Goal: Information Seeking & Learning: Learn about a topic

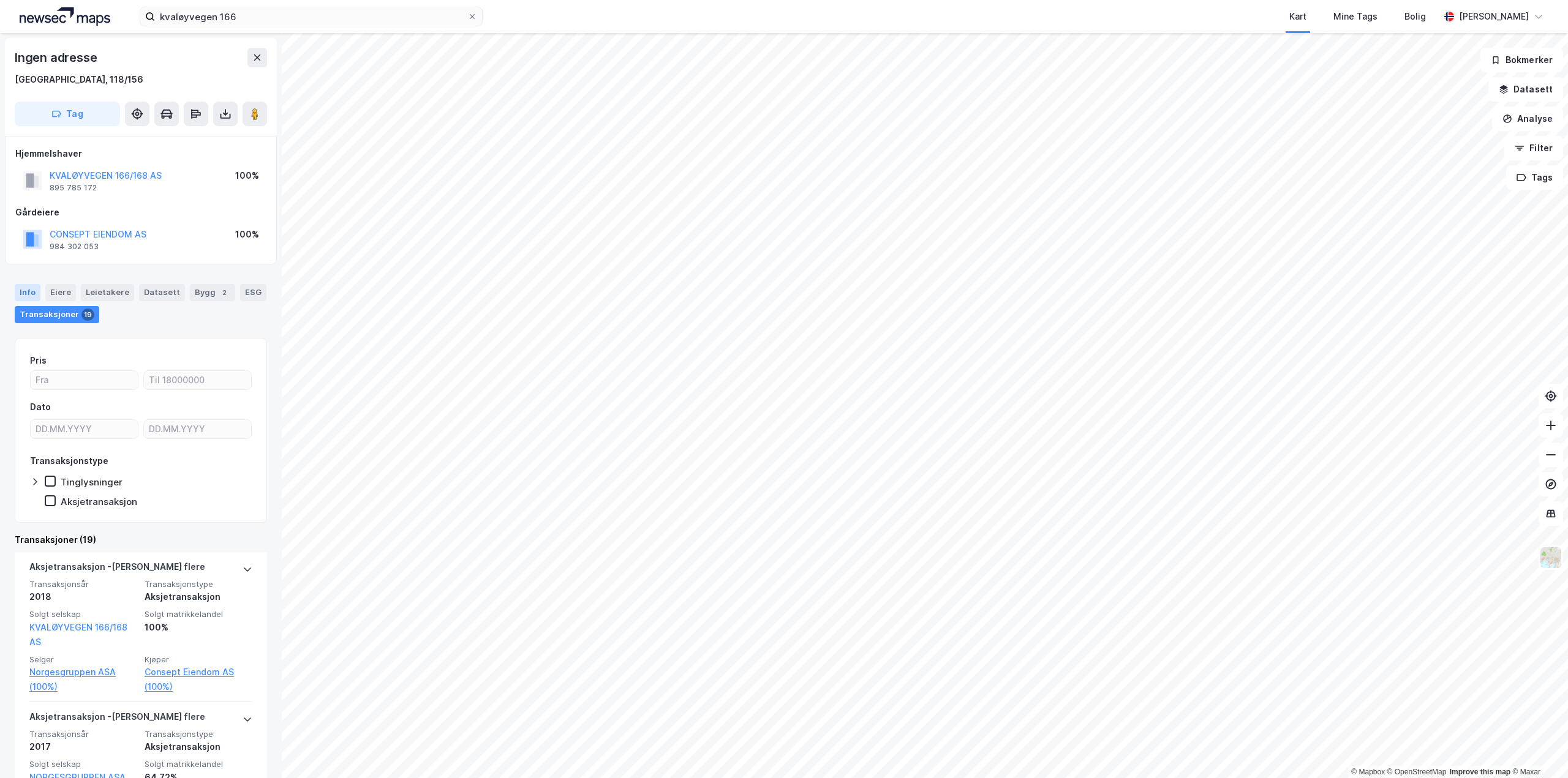
click at [32, 291] on div "Info" at bounding box center [27, 292] width 26 height 17
